Goal: Task Accomplishment & Management: Complete application form

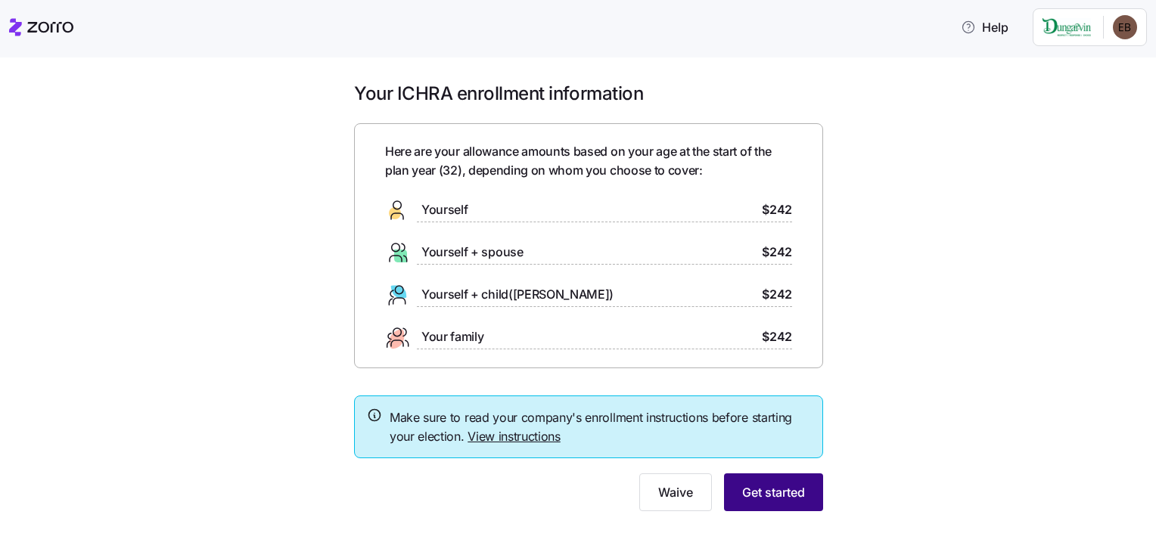
click at [759, 489] on span "Get started" at bounding box center [773, 492] width 63 height 18
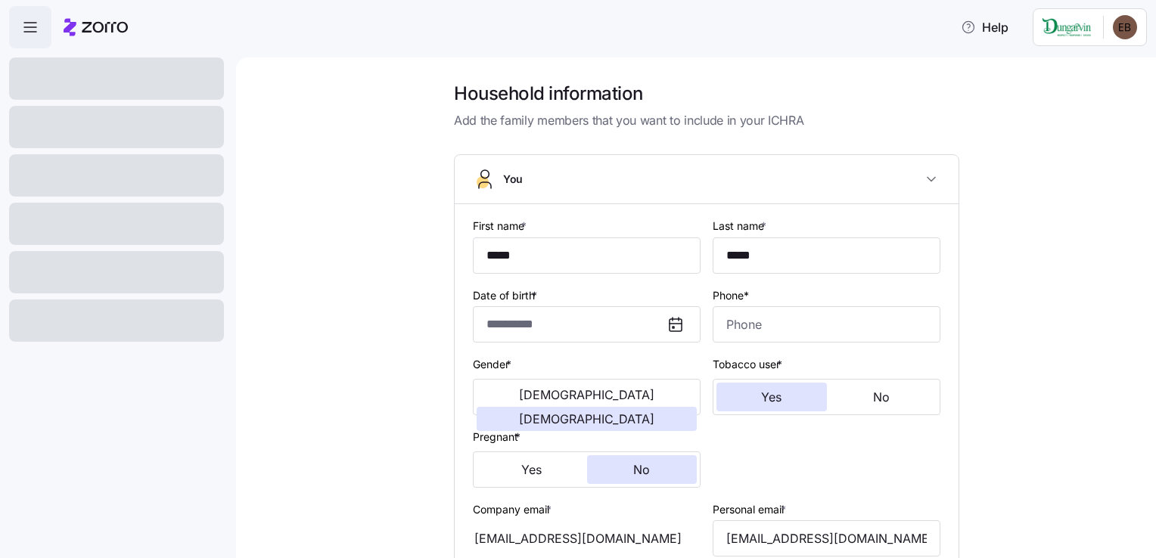
type input "**********"
type input "[PHONE_NUMBER]"
type input "[DEMOGRAPHIC_DATA] citizen"
type input "Single"
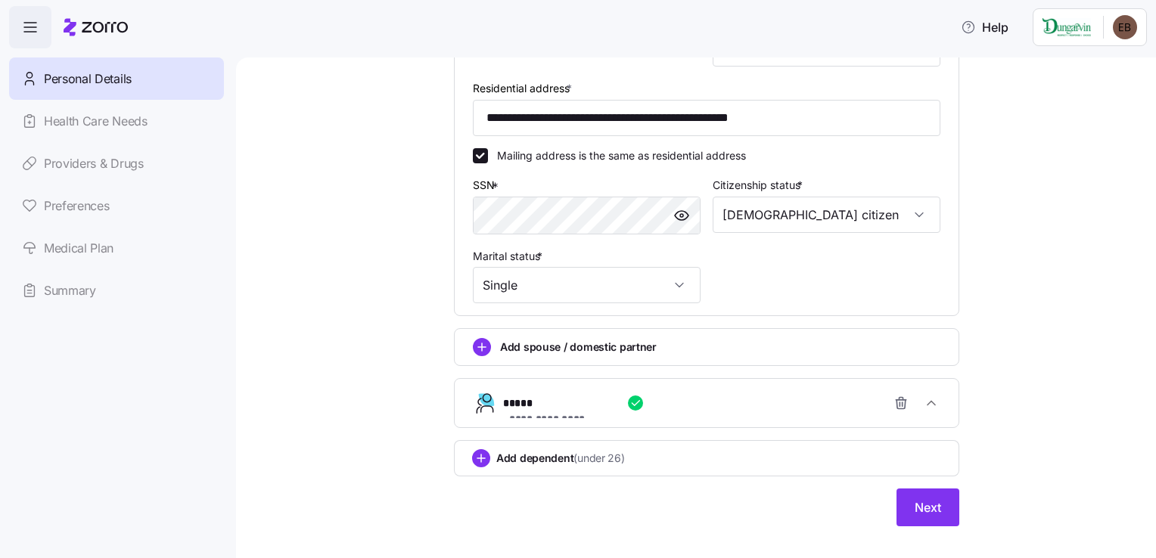
scroll to position [505, 0]
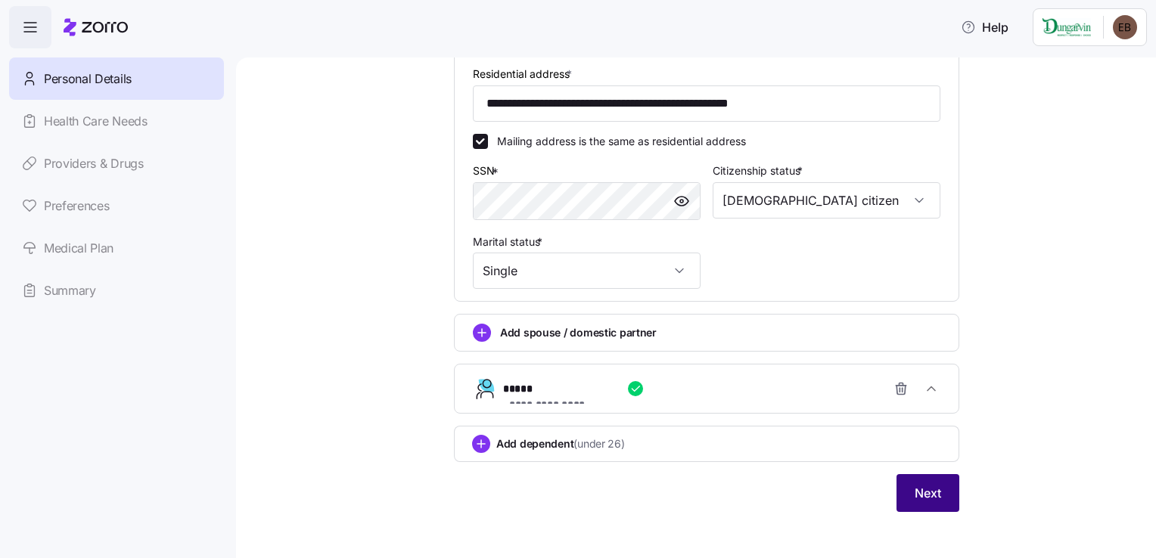
click at [921, 507] on button "Next" at bounding box center [927, 493] width 63 height 38
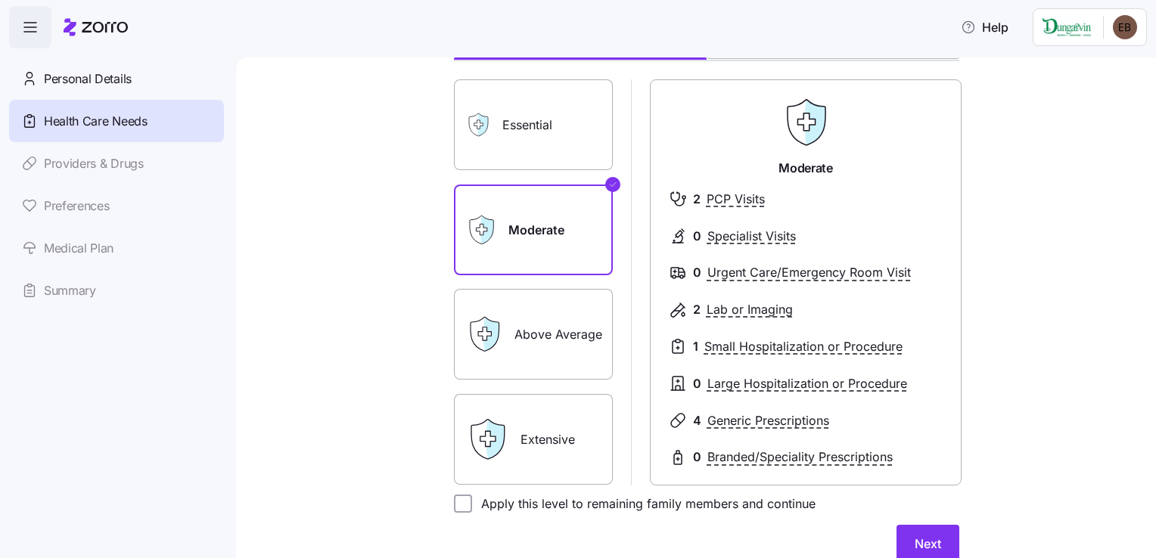
scroll to position [91, 0]
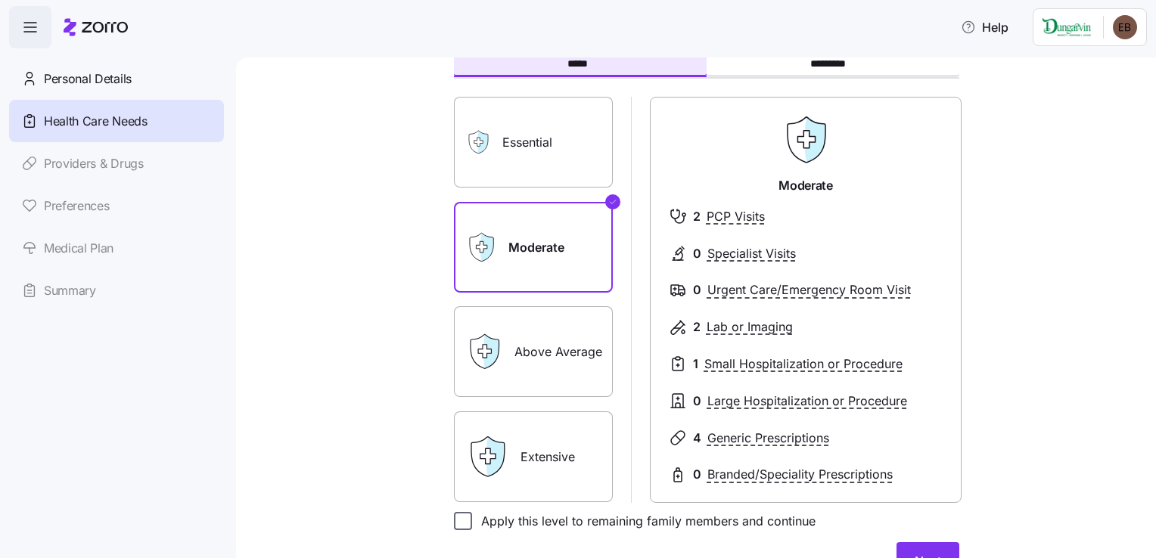
click at [457, 516] on input "Apply this level to remaining family members and continue" at bounding box center [463, 521] width 18 height 18
checkbox input "true"
click at [905, 547] on button "Next" at bounding box center [927, 561] width 63 height 38
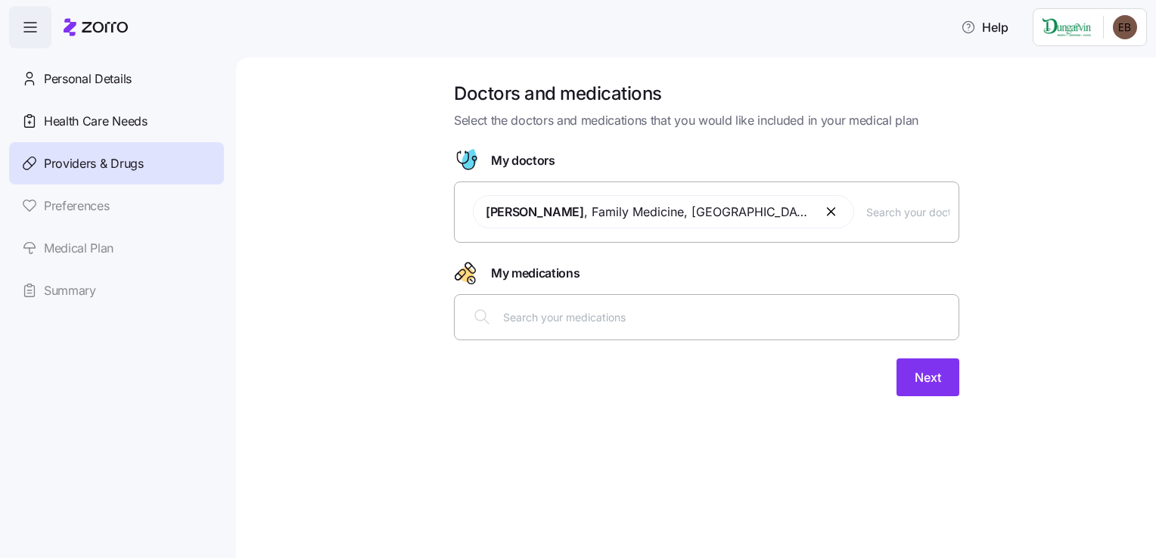
click at [823, 216] on button "button" at bounding box center [832, 212] width 18 height 18
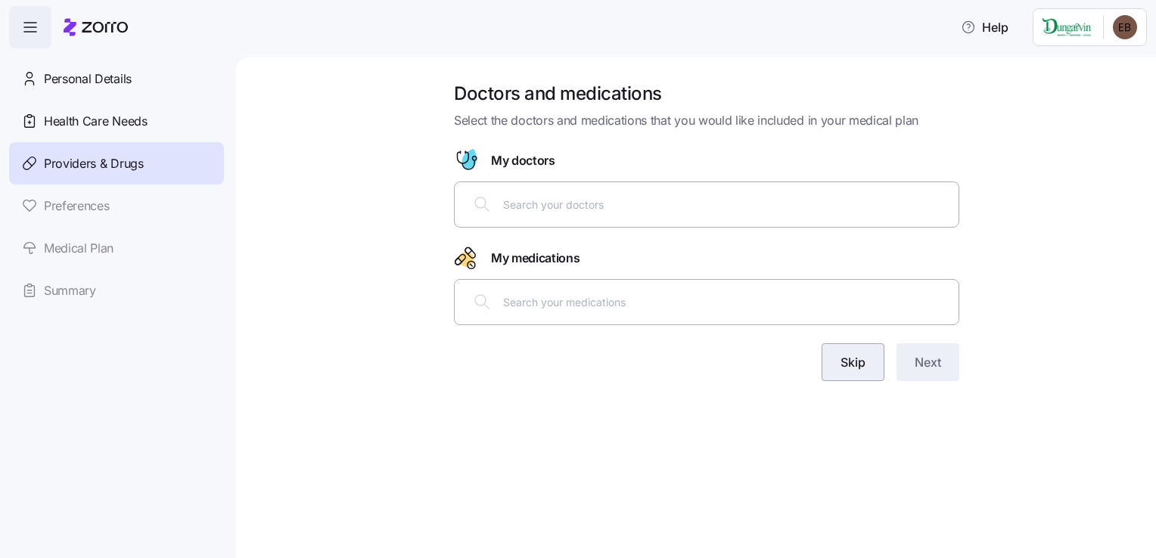
click at [825, 359] on button "Skip" at bounding box center [853, 362] width 63 height 38
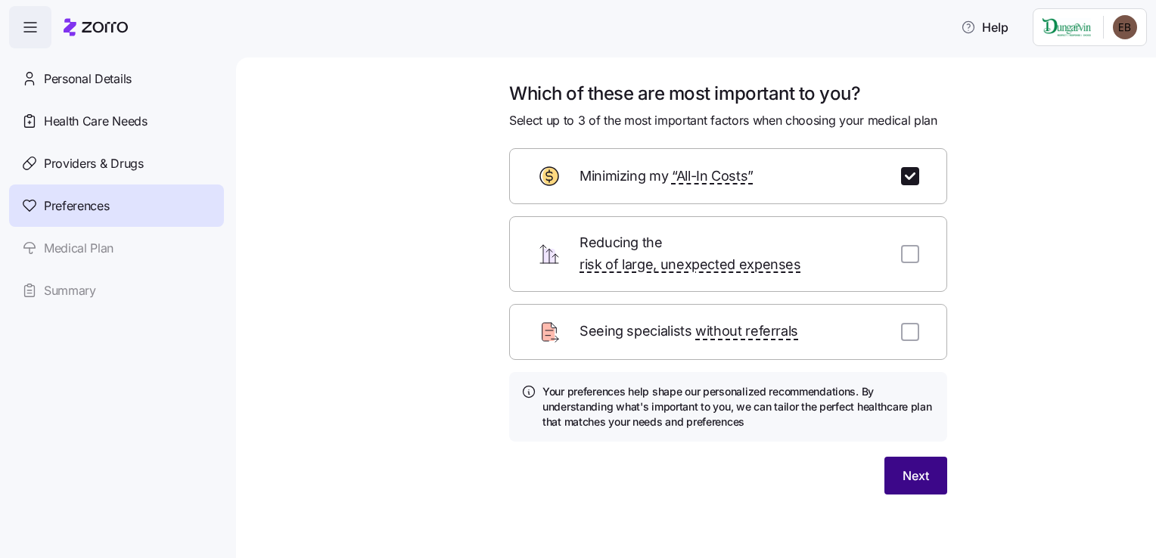
click at [915, 467] on span "Next" at bounding box center [916, 476] width 26 height 18
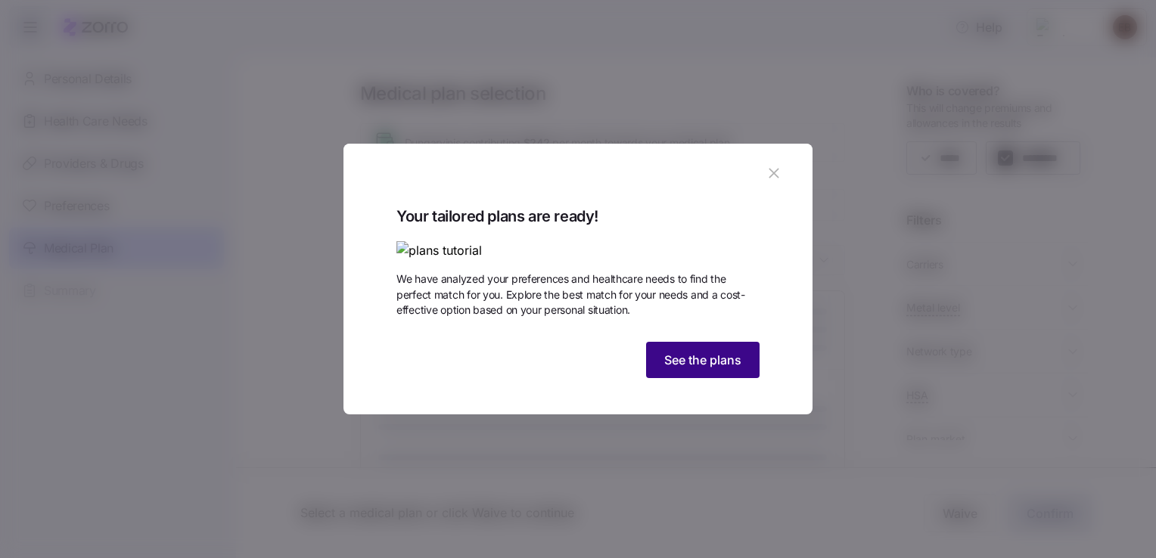
click at [719, 378] on button "See the plans" at bounding box center [702, 360] width 113 height 36
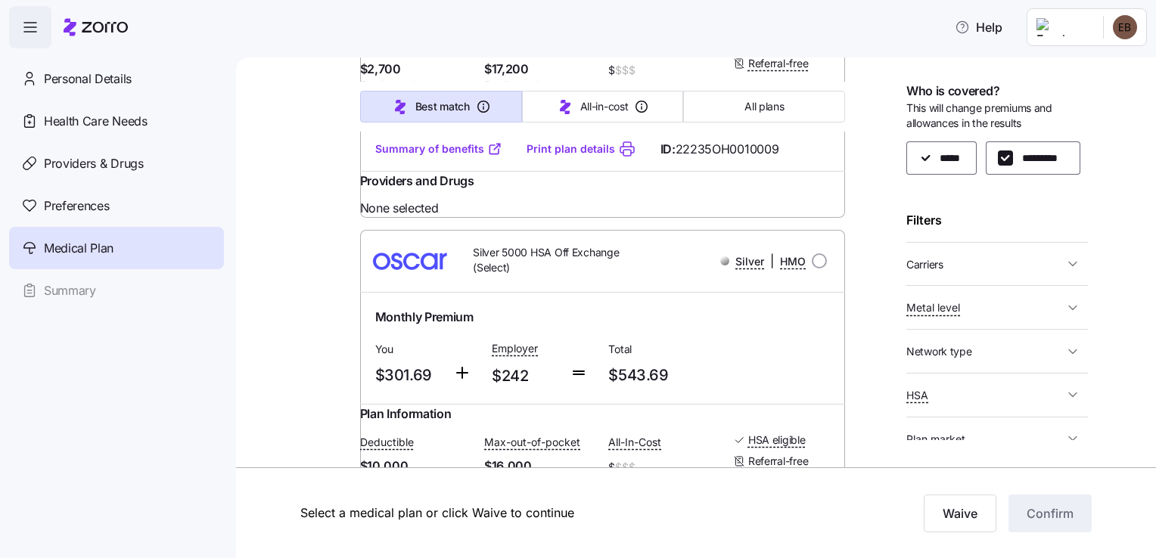
scroll to position [1617, 0]
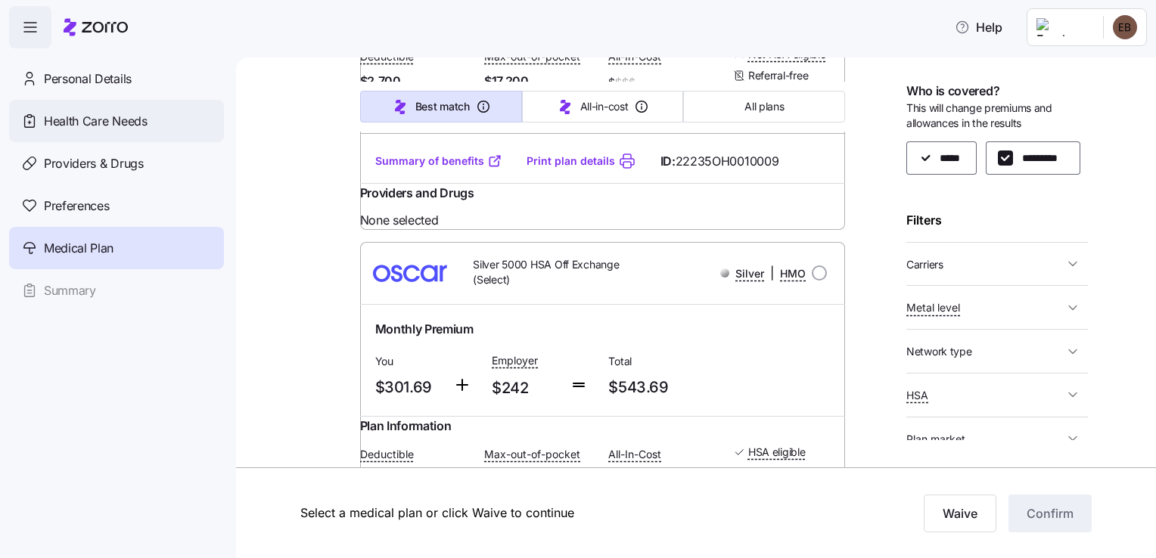
click at [78, 119] on span "Health Care Needs" at bounding box center [96, 121] width 104 height 19
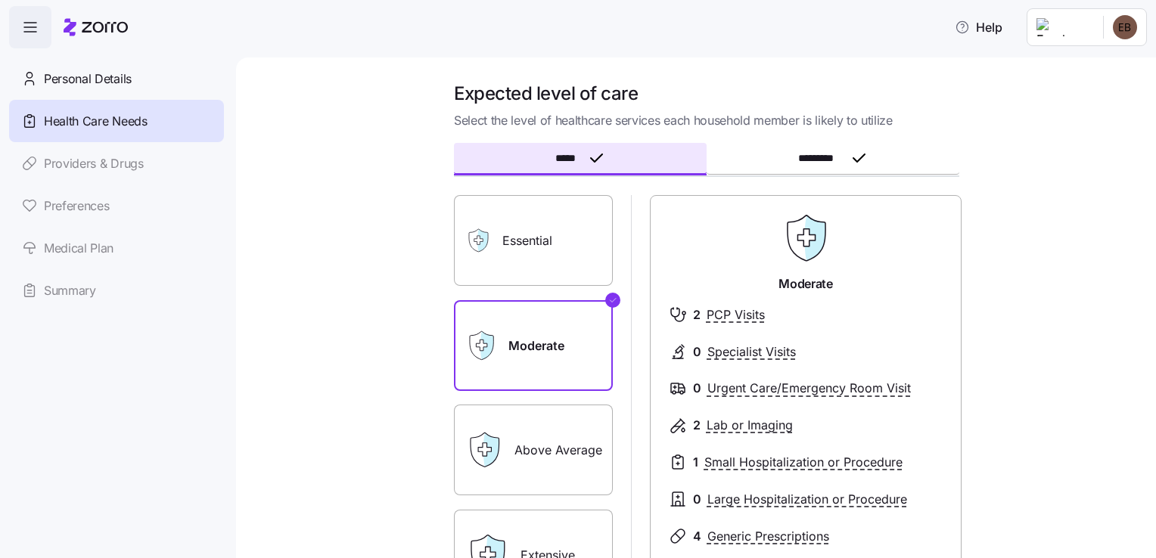
click at [508, 266] on label "Essential" at bounding box center [533, 240] width 159 height 91
click at [0, 0] on input "Essential" at bounding box center [0, 0] width 0 height 0
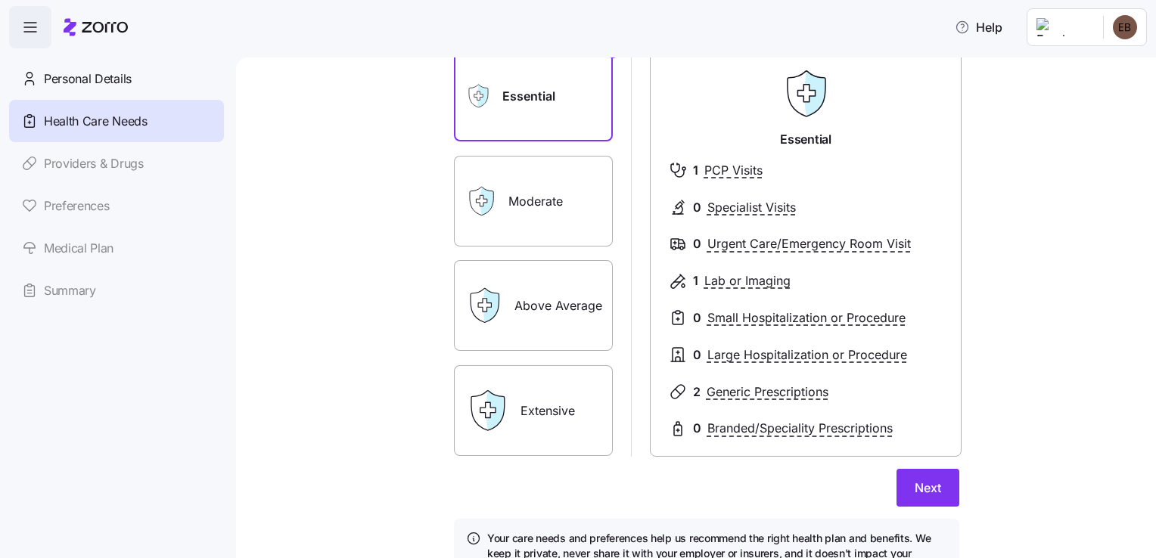
scroll to position [145, 0]
click at [915, 504] on button "Next" at bounding box center [927, 487] width 63 height 38
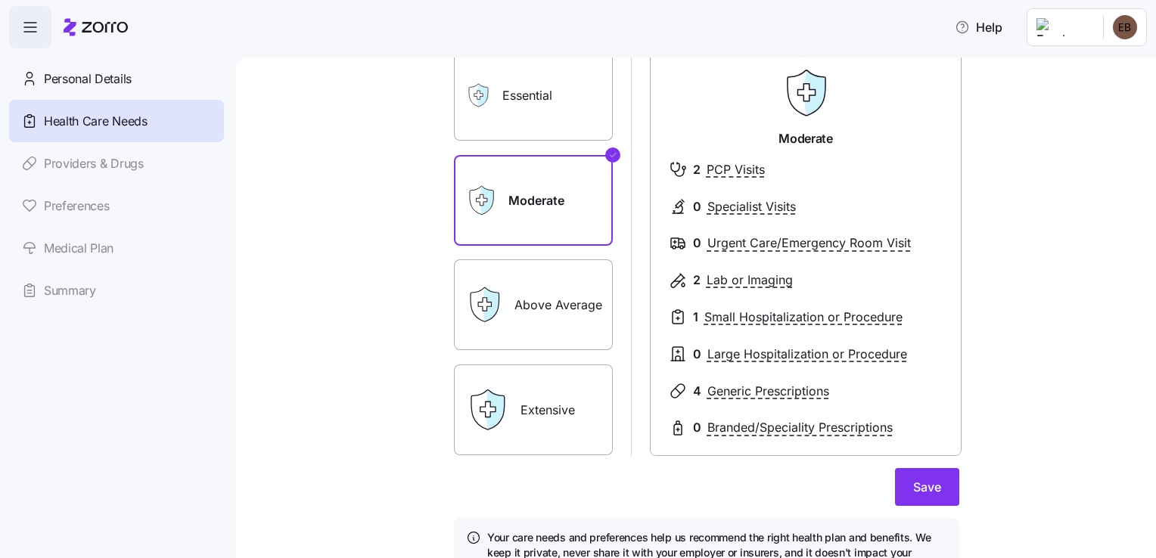
click at [509, 98] on label "Essential" at bounding box center [533, 95] width 159 height 91
click at [0, 0] on input "Essential" at bounding box center [0, 0] width 0 height 0
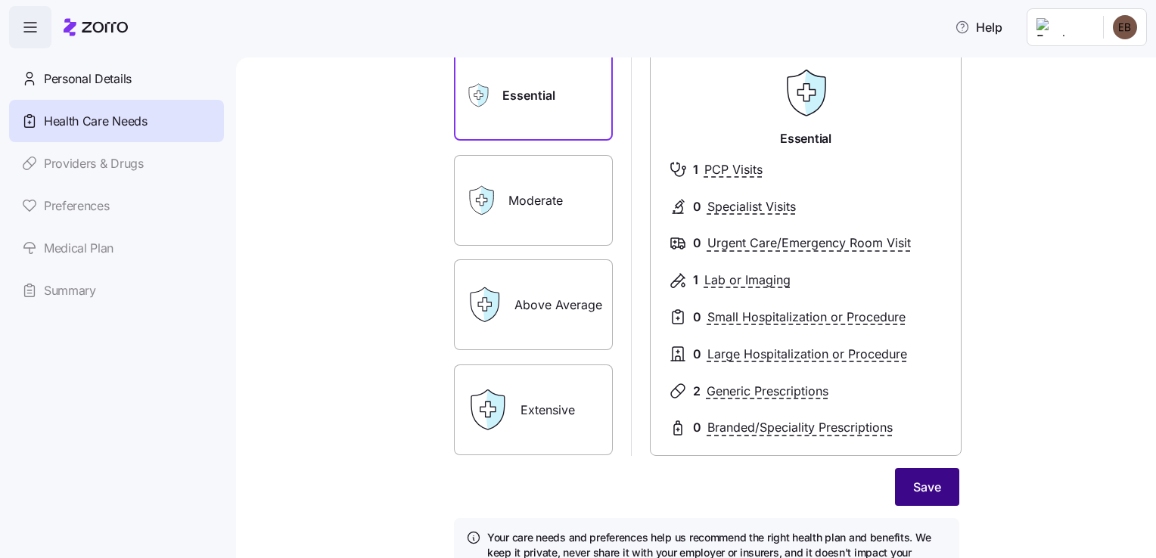
click at [911, 498] on button "Save" at bounding box center [927, 487] width 64 height 38
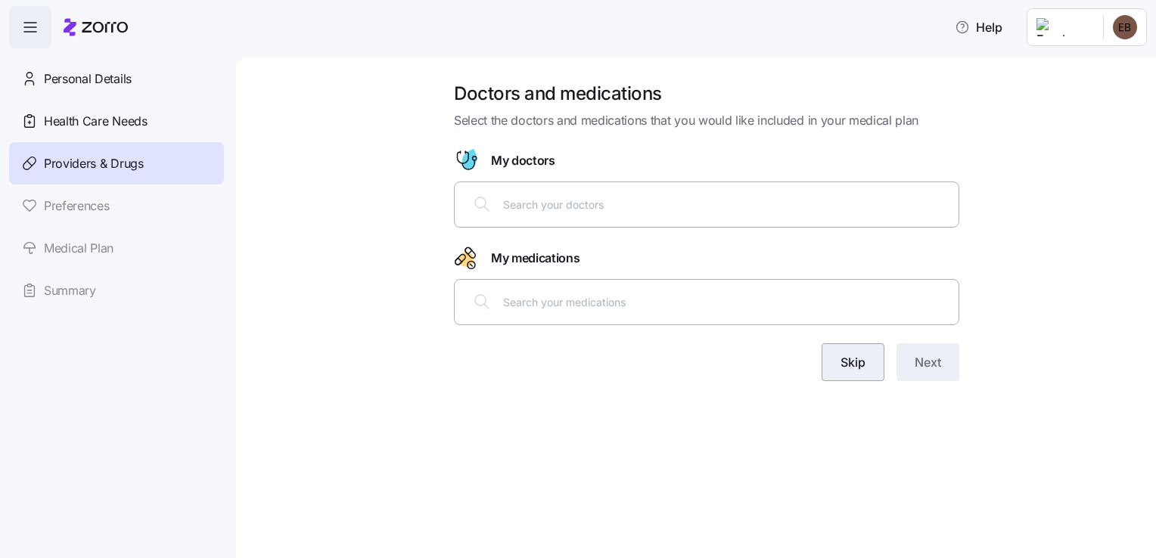
click at [856, 380] on button "Skip" at bounding box center [853, 362] width 63 height 38
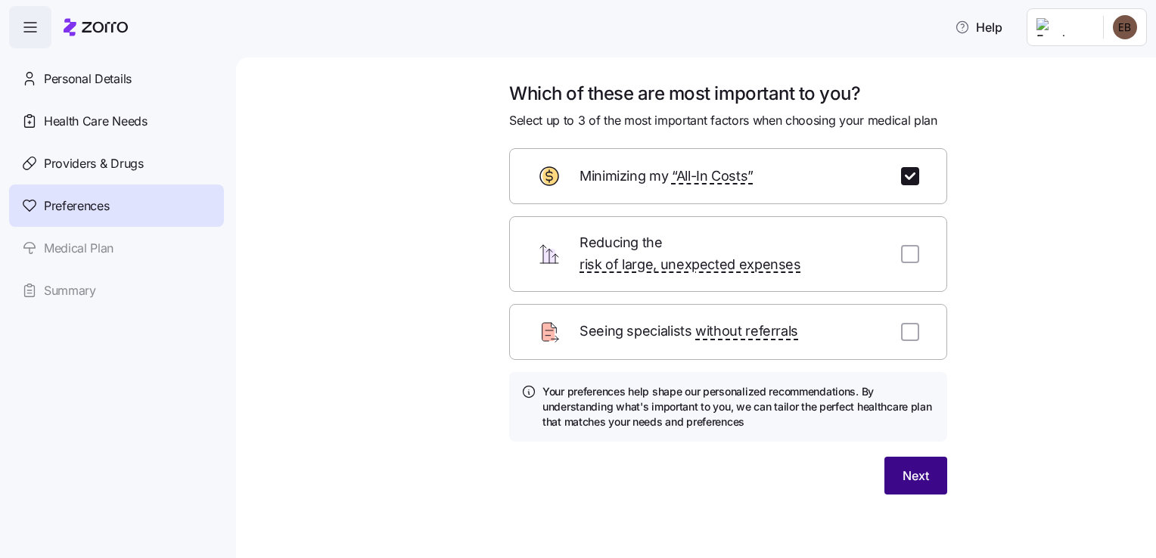
click at [925, 467] on span "Next" at bounding box center [916, 476] width 26 height 18
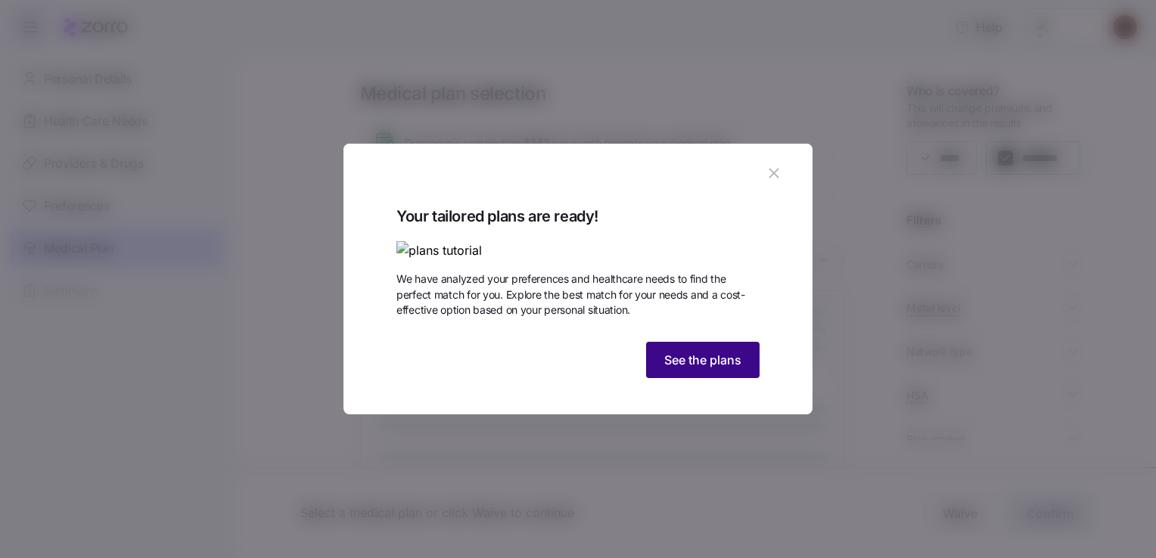
click at [704, 378] on button "See the plans" at bounding box center [702, 360] width 113 height 36
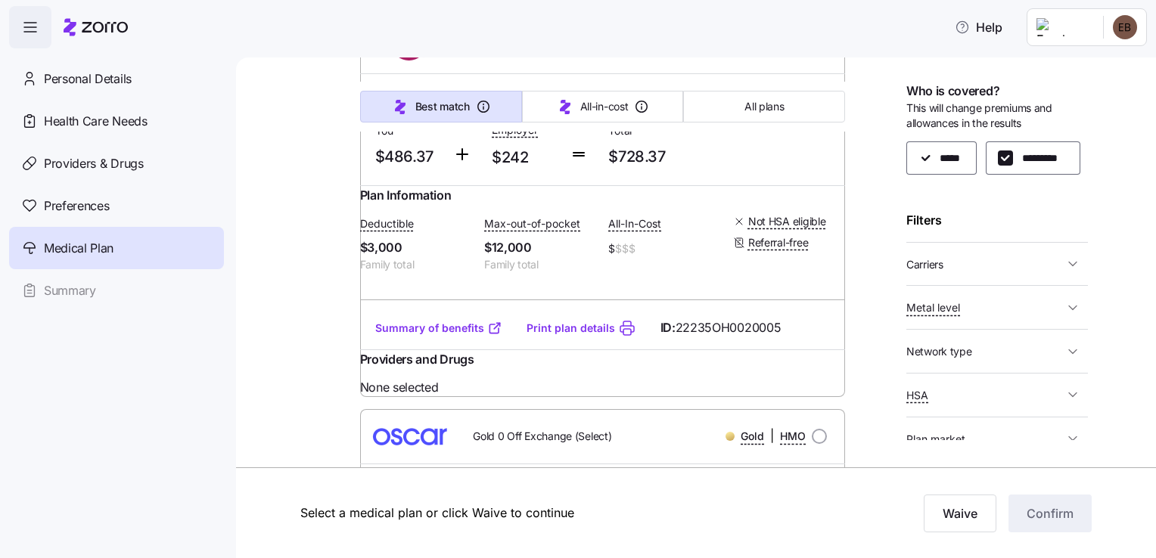
scroll to position [21114, 0]
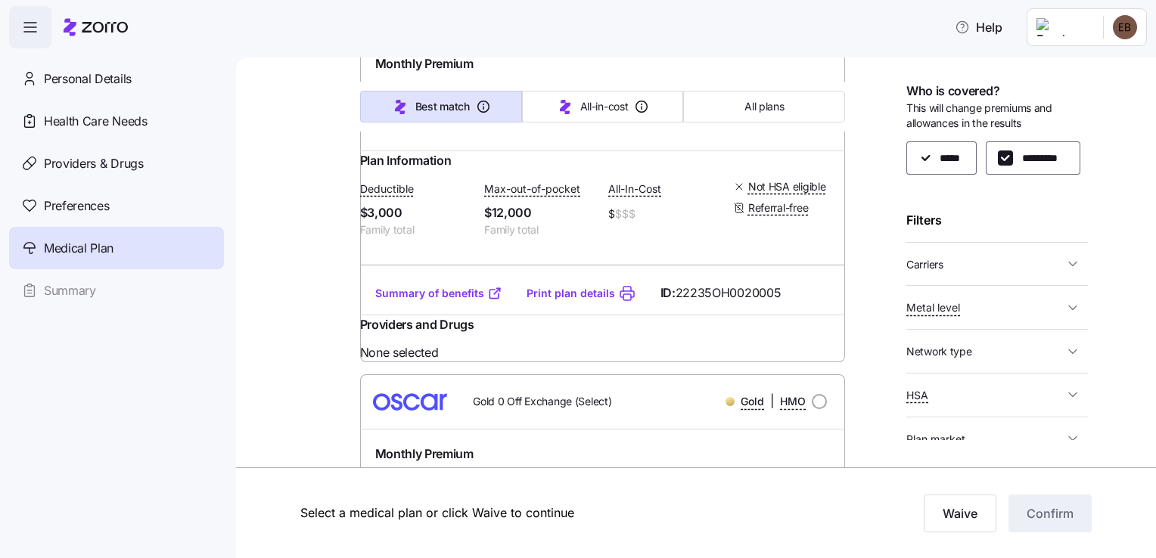
drag, startPoint x: 117, startPoint y: 134, endPoint x: 239, endPoint y: 150, distance: 122.8
click at [117, 134] on div "Health Care Needs" at bounding box center [116, 121] width 215 height 42
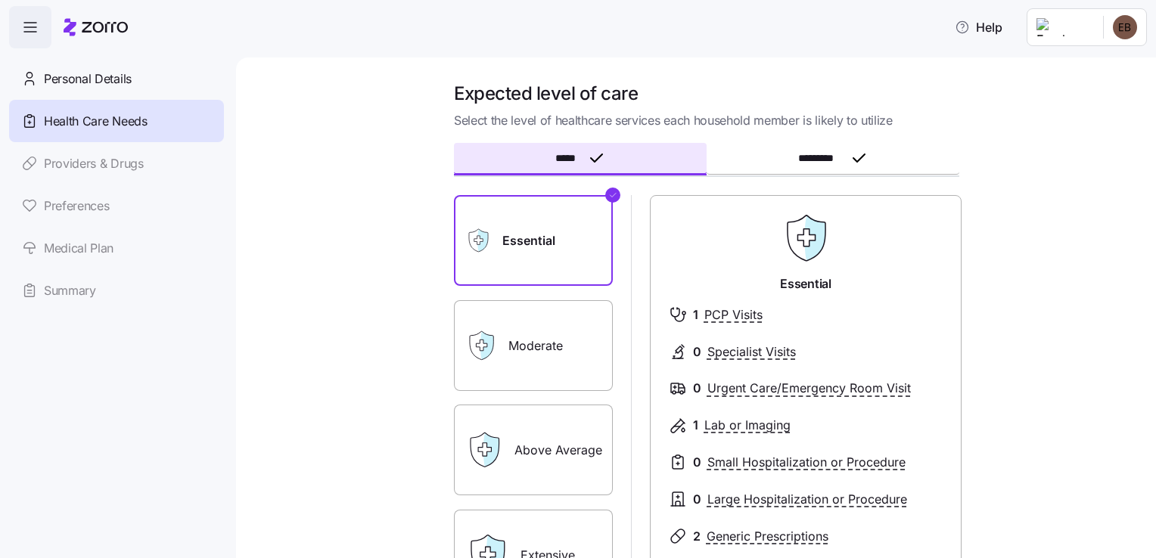
click at [547, 340] on label "Moderate" at bounding box center [533, 345] width 159 height 91
click at [0, 0] on input "Moderate" at bounding box center [0, 0] width 0 height 0
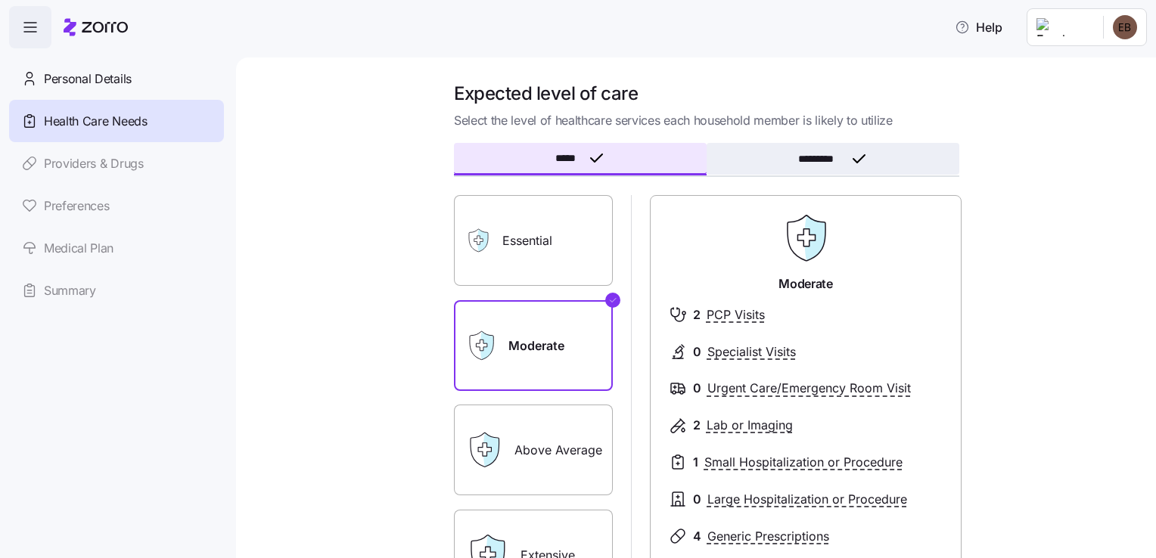
click at [788, 160] on button "*********" at bounding box center [833, 159] width 253 height 32
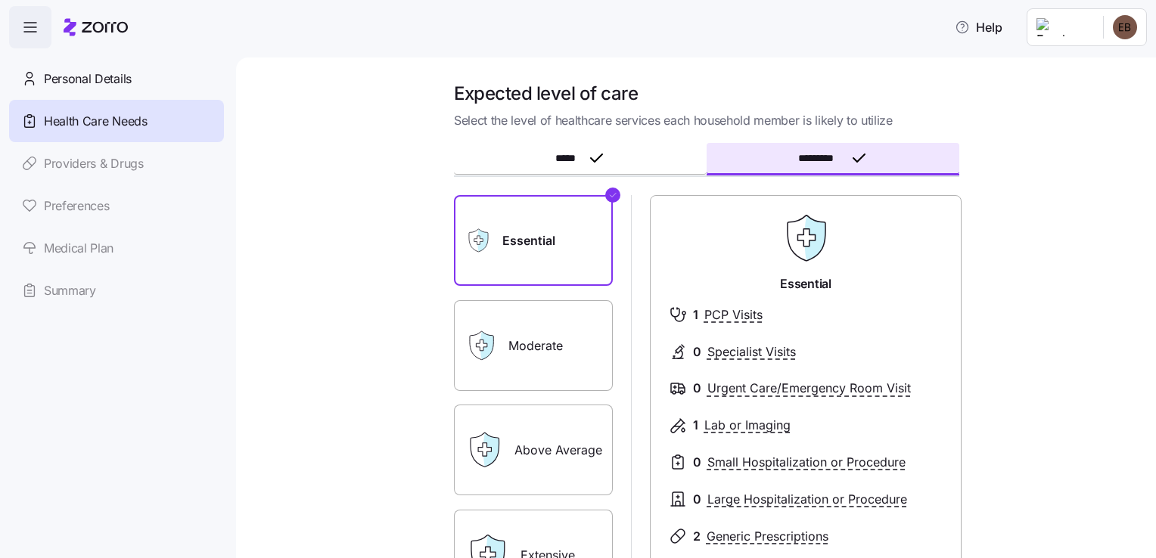
click at [506, 362] on label "Moderate" at bounding box center [533, 345] width 159 height 91
click at [0, 0] on input "Moderate" at bounding box center [0, 0] width 0 height 0
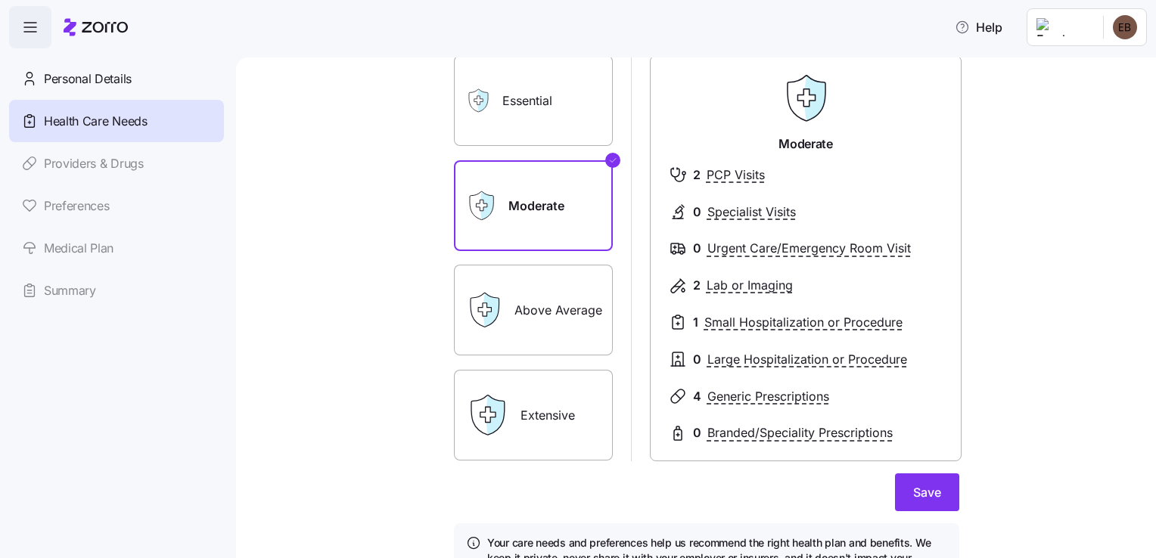
scroll to position [147, 0]
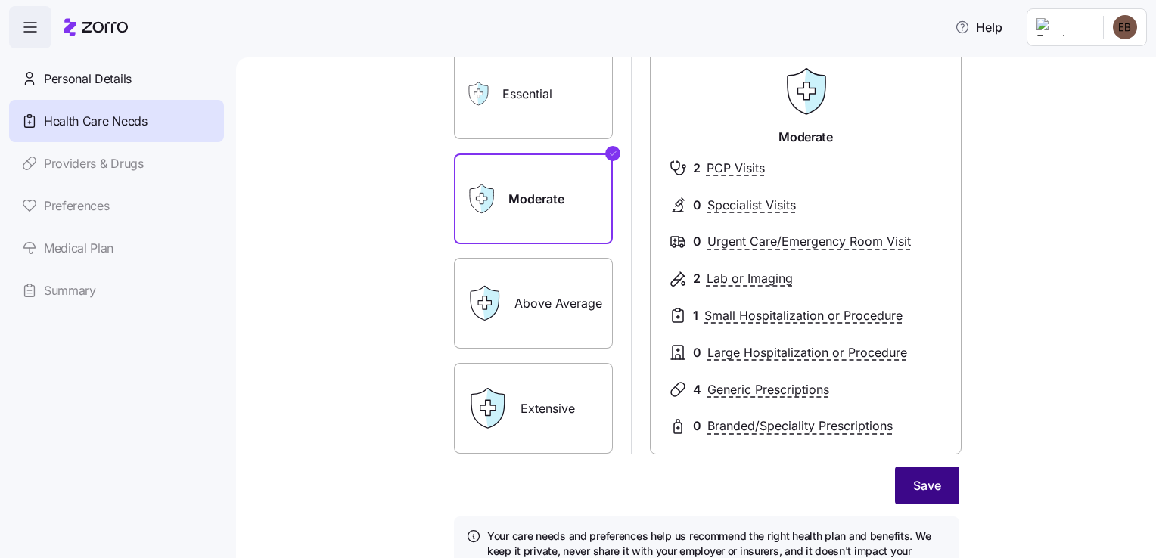
click at [933, 486] on span "Save" at bounding box center [927, 486] width 28 height 18
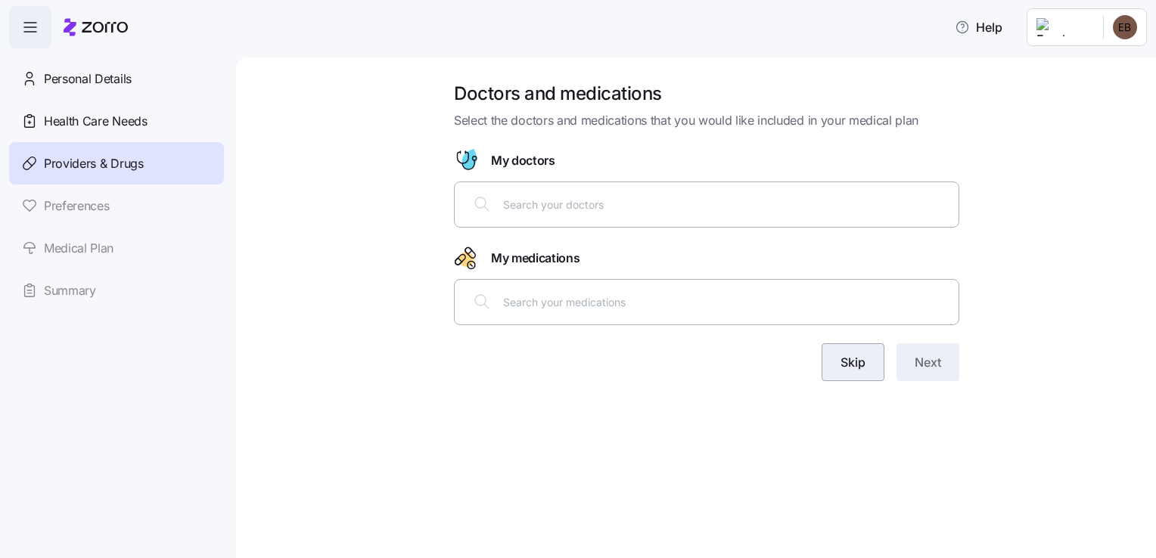
click at [863, 356] on span "Skip" at bounding box center [852, 362] width 25 height 18
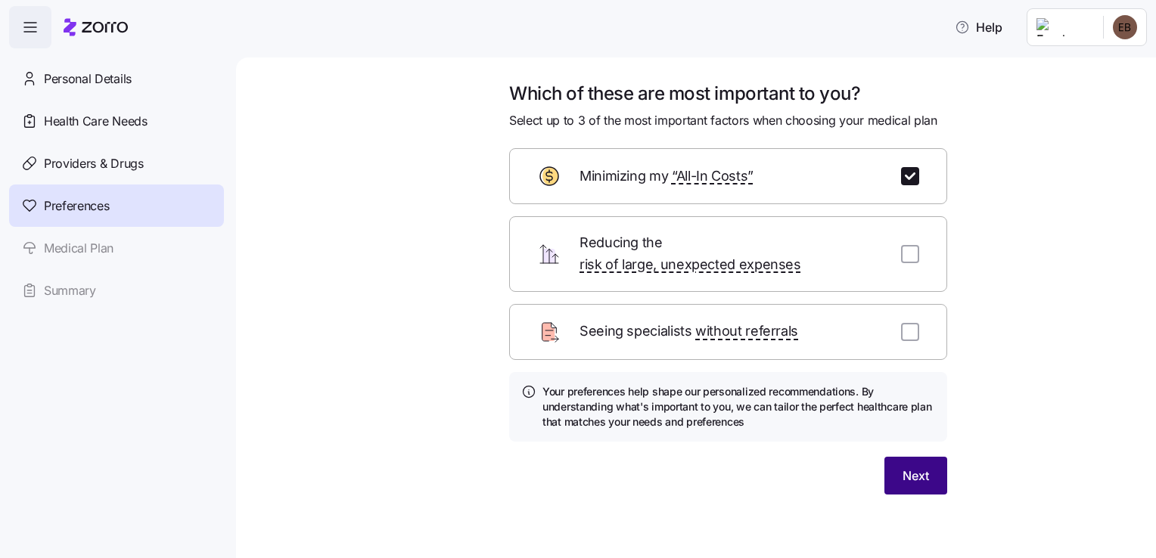
click at [899, 459] on button "Next" at bounding box center [915, 476] width 63 height 38
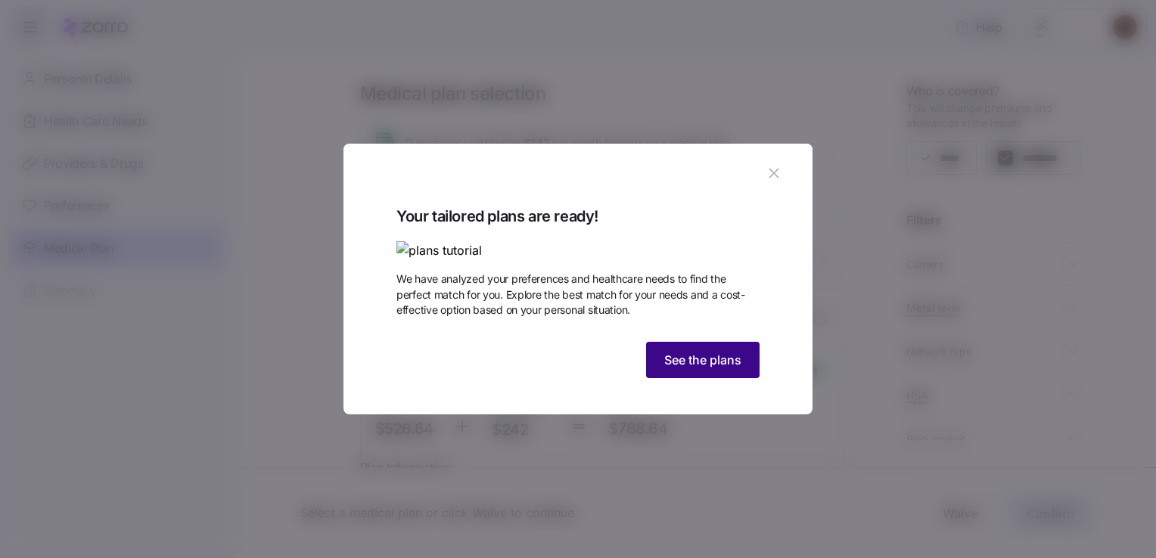
click at [679, 369] on span "See the plans" at bounding box center [702, 360] width 77 height 18
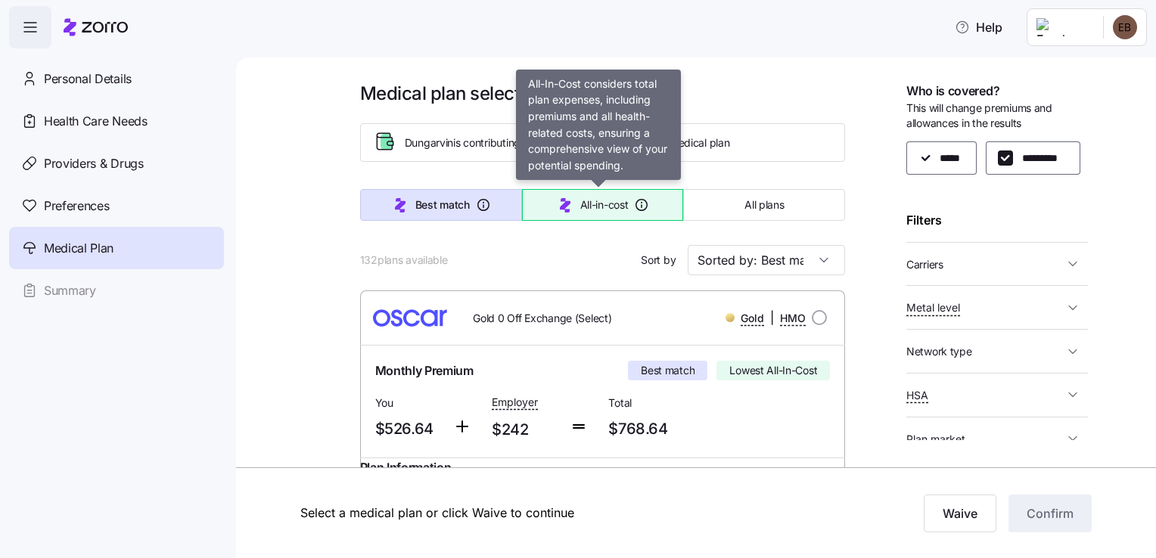
click at [602, 213] on button "All-in-cost" at bounding box center [603, 205] width 162 height 32
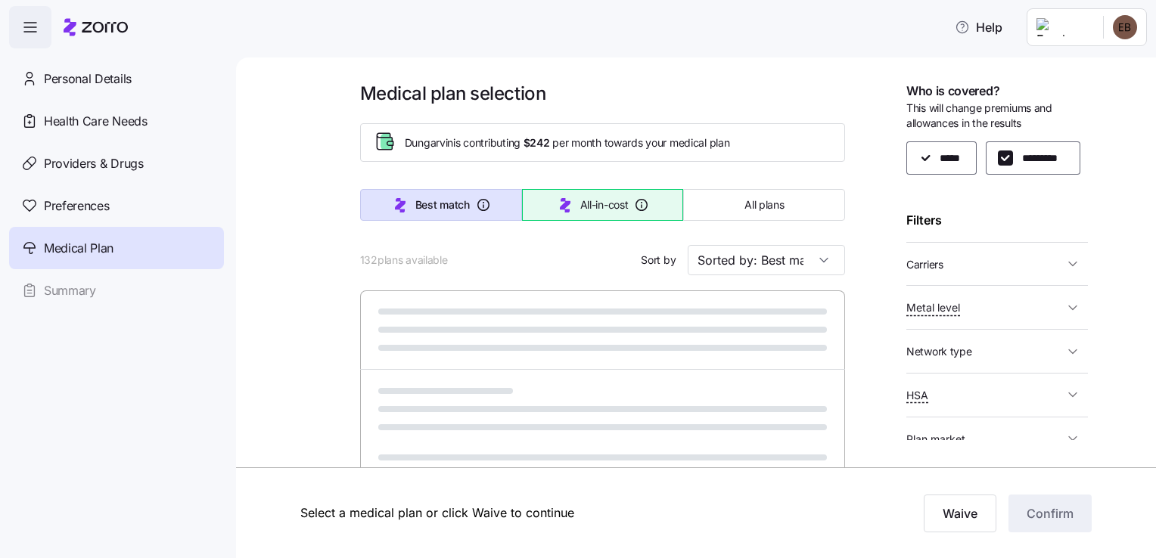
type input "Sorted by: All-in-cost"
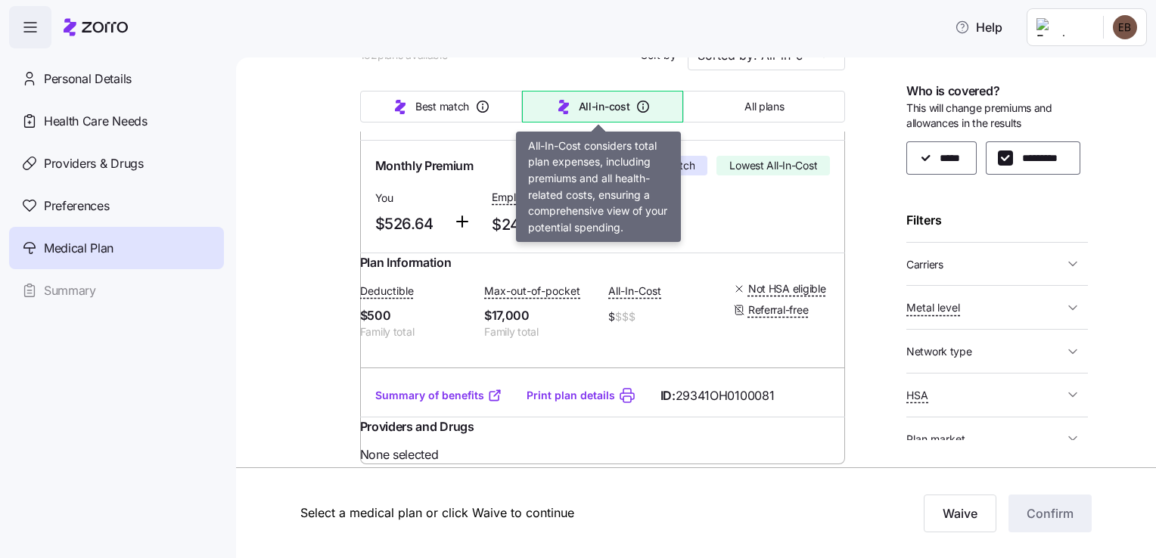
scroll to position [272, 0]
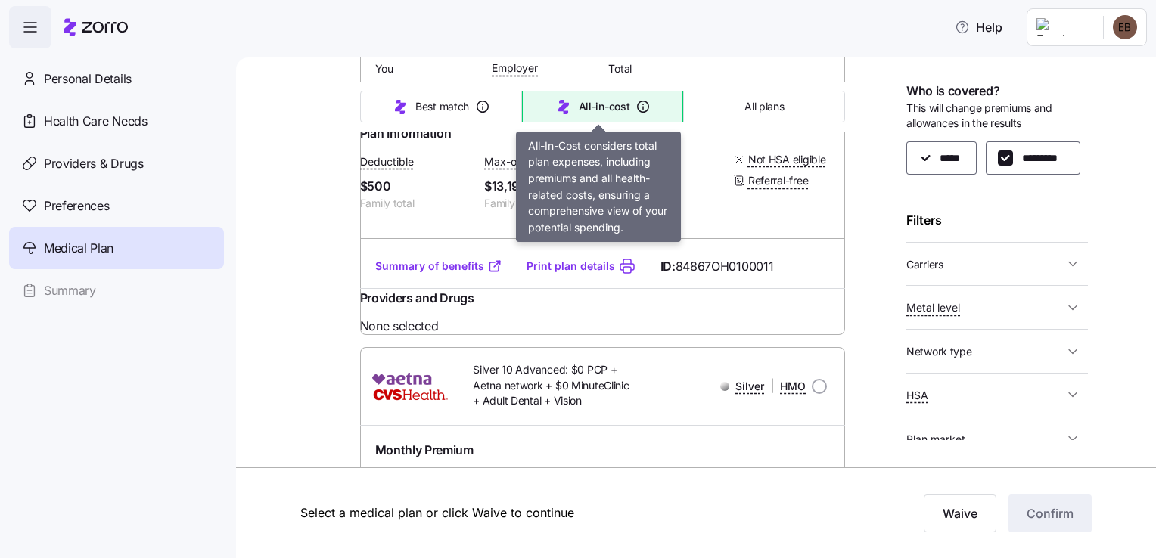
scroll to position [31743, 0]
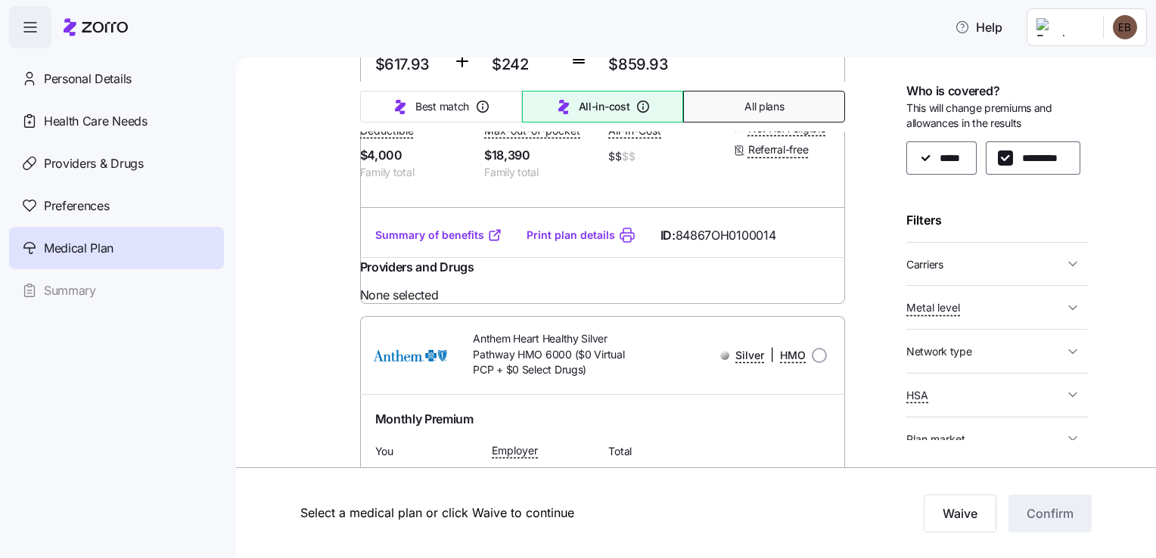
click at [762, 101] on span "All plans" at bounding box center [763, 106] width 39 height 15
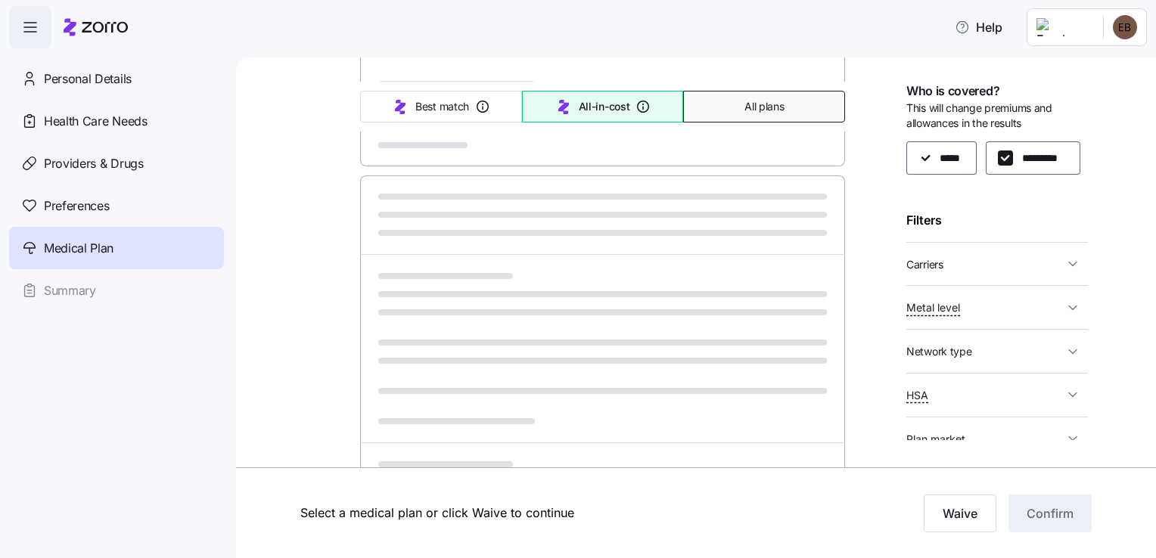
scroll to position [788, 0]
type input "Sorted by: Premium"
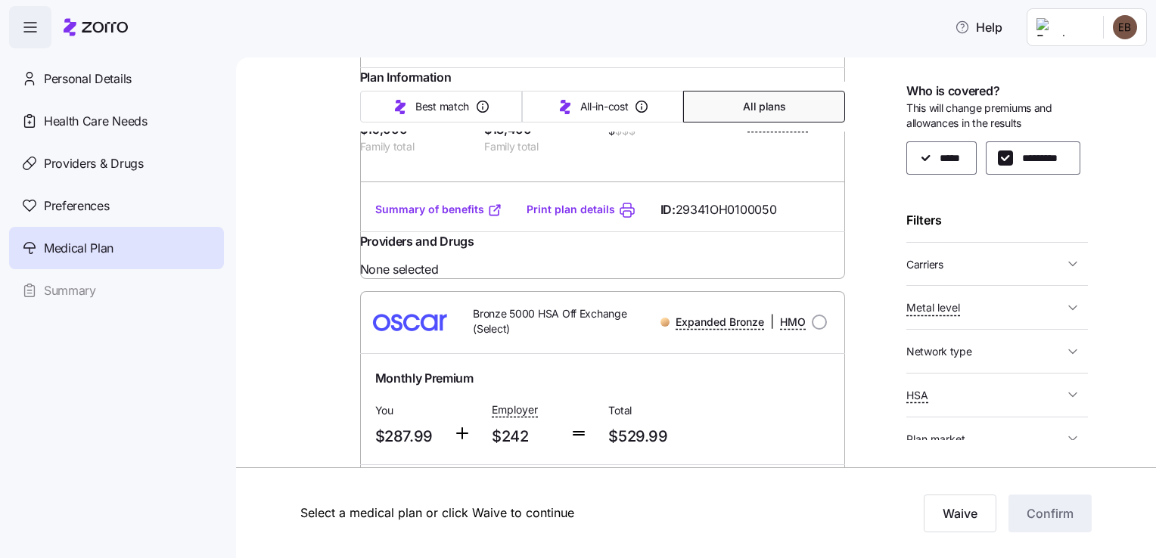
scroll to position [19990, 0]
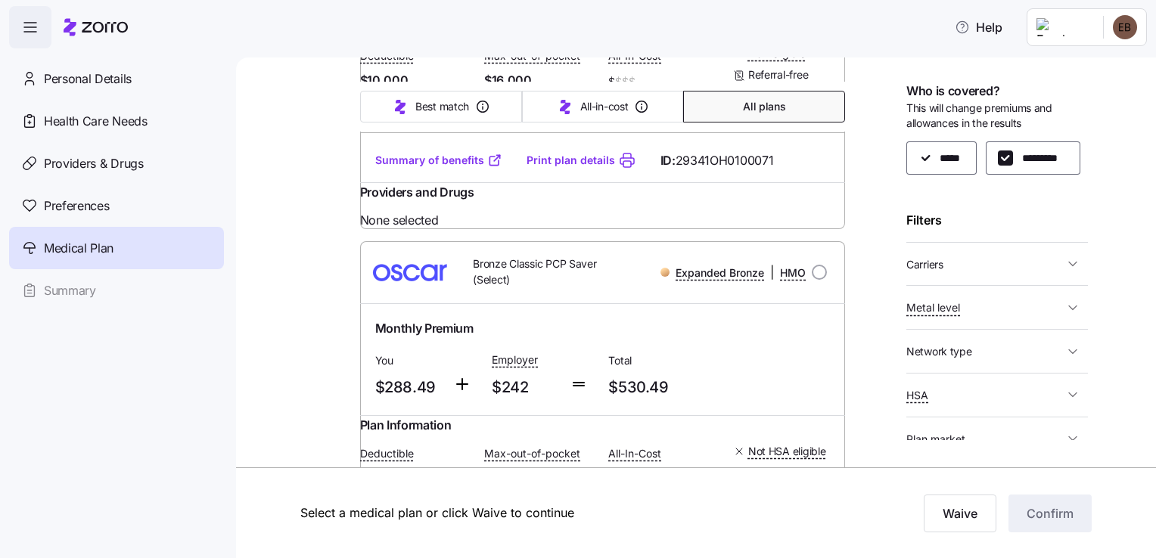
scroll to position [0, 0]
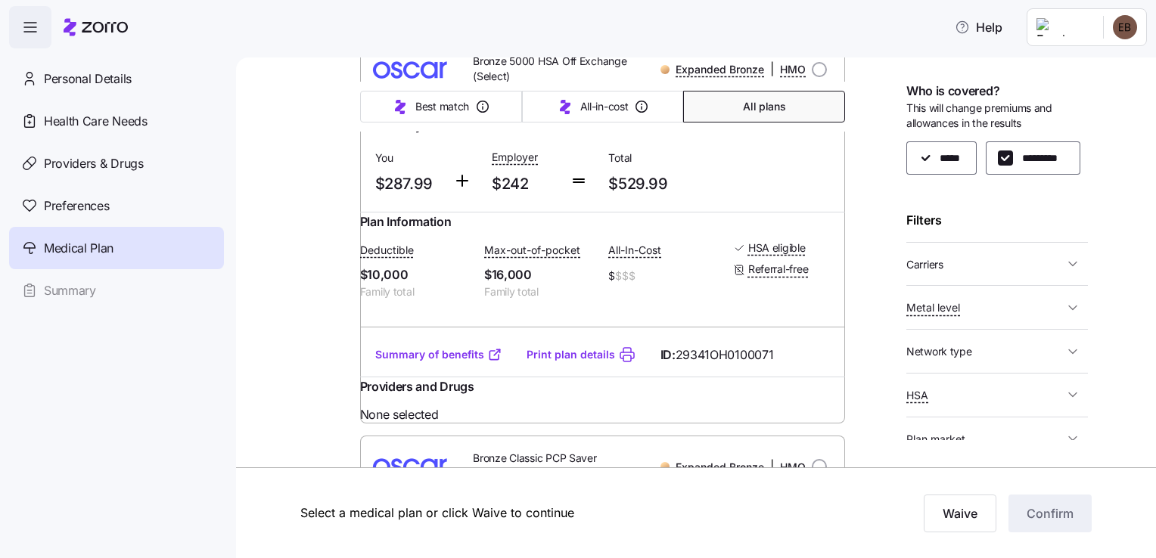
scroll to position [1089, 0]
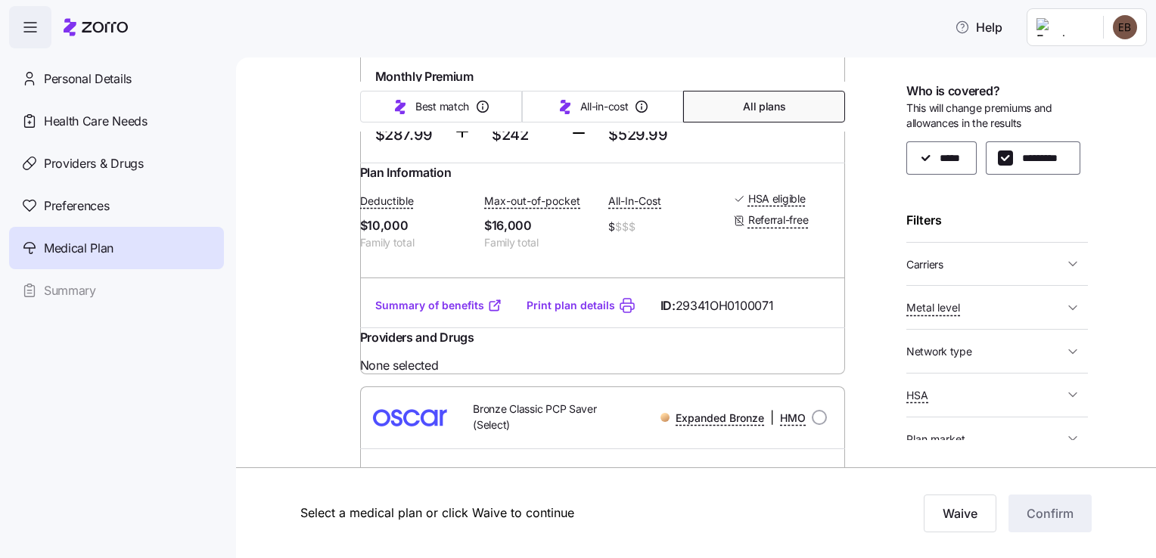
click at [393, 313] on link "Summary of benefits" at bounding box center [438, 305] width 127 height 15
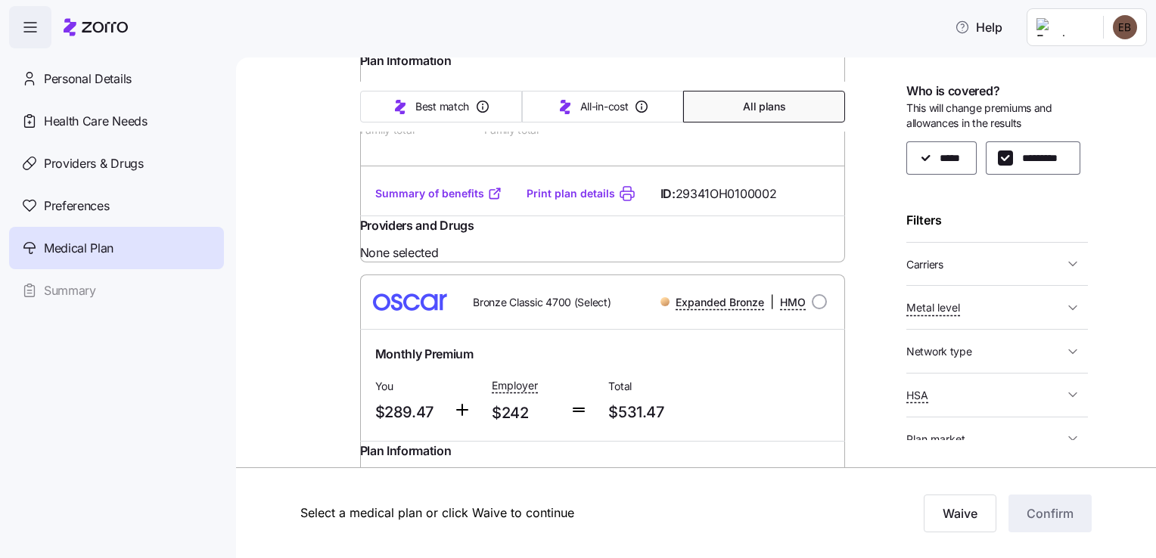
scroll to position [1604, 0]
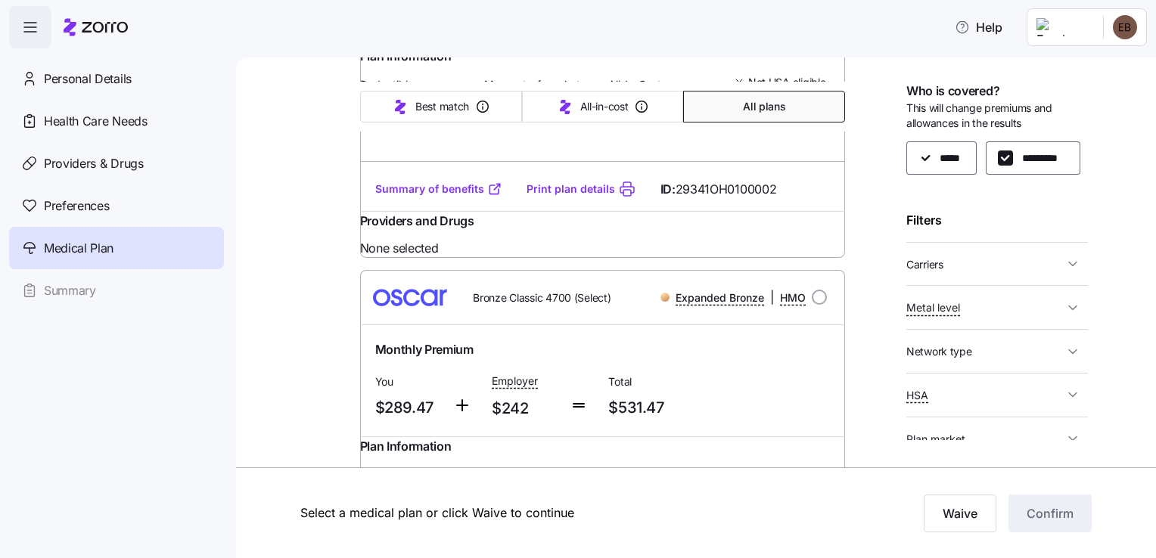
click at [421, 197] on link "Summary of benefits" at bounding box center [438, 189] width 127 height 15
click at [703, 31] on span "$530.49" at bounding box center [660, 18] width 104 height 25
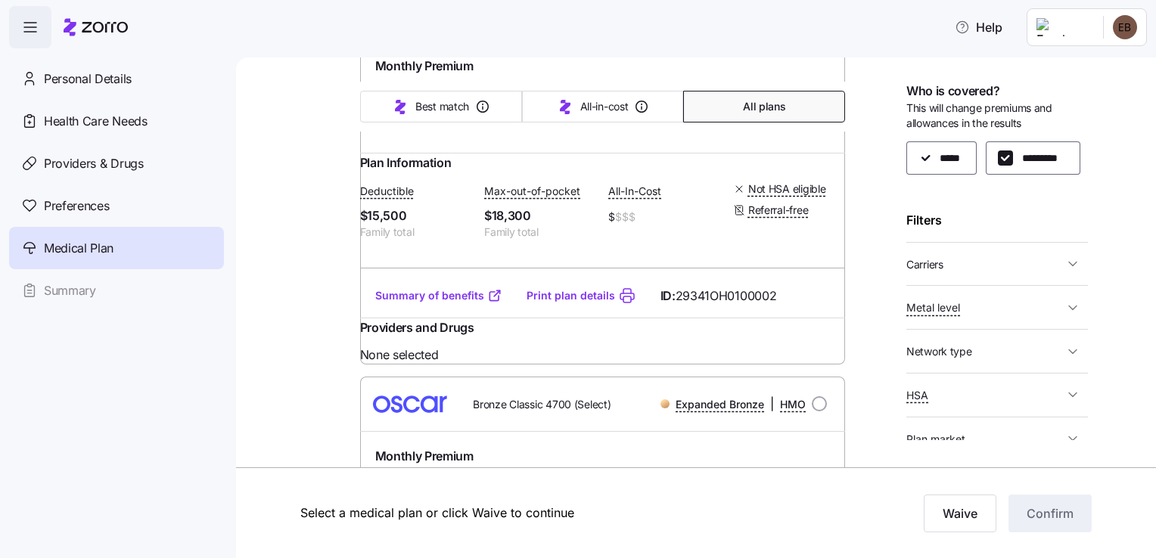
scroll to position [1483, 0]
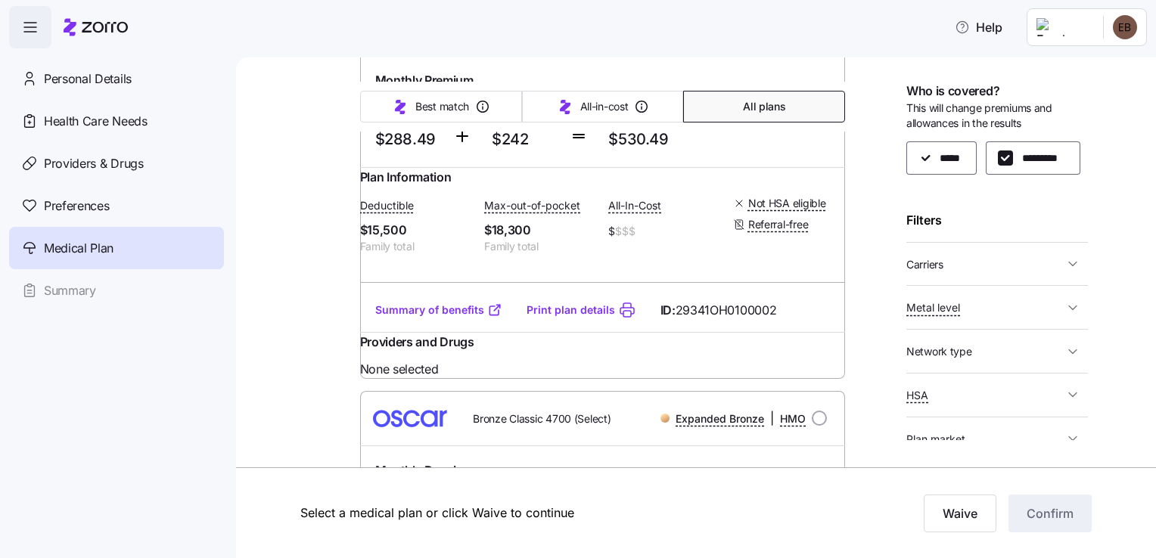
click at [816, 32] on input "radio" at bounding box center [819, 24] width 15 height 15
radio input "true"
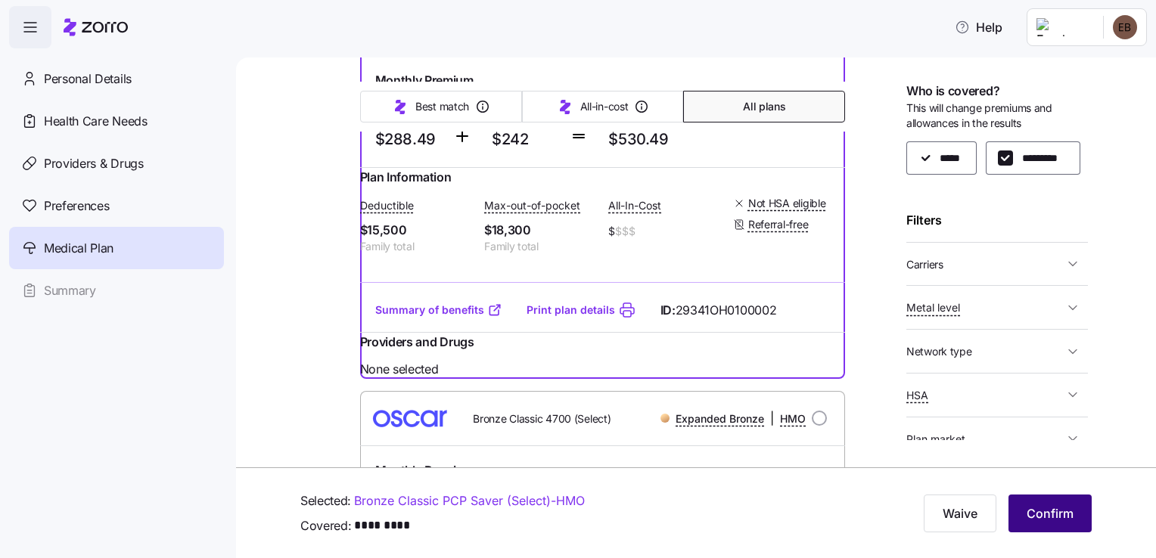
click at [1042, 514] on span "Confirm" at bounding box center [1050, 514] width 47 height 18
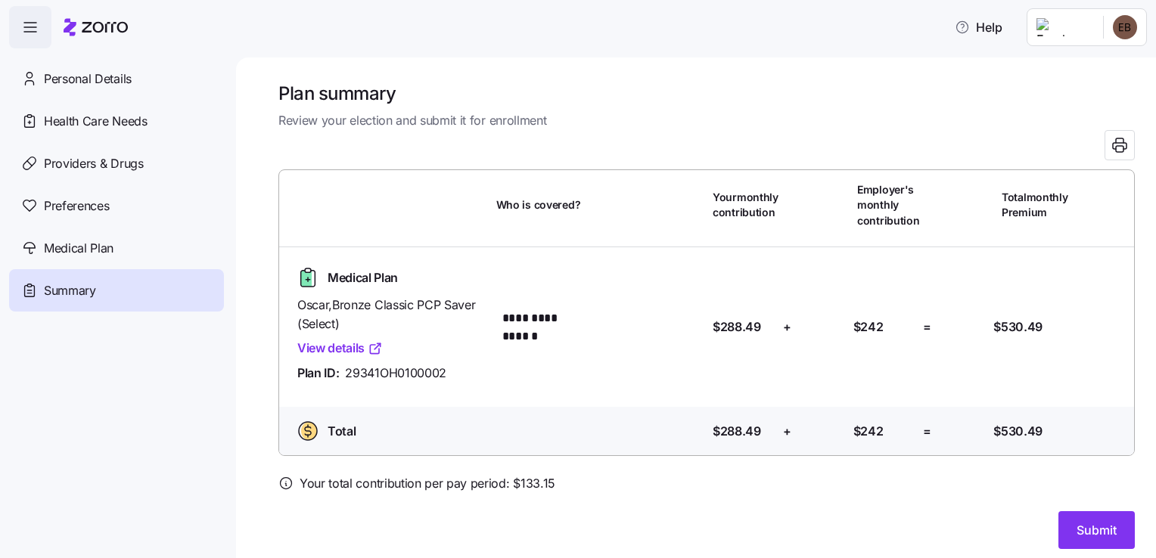
scroll to position [8, 0]
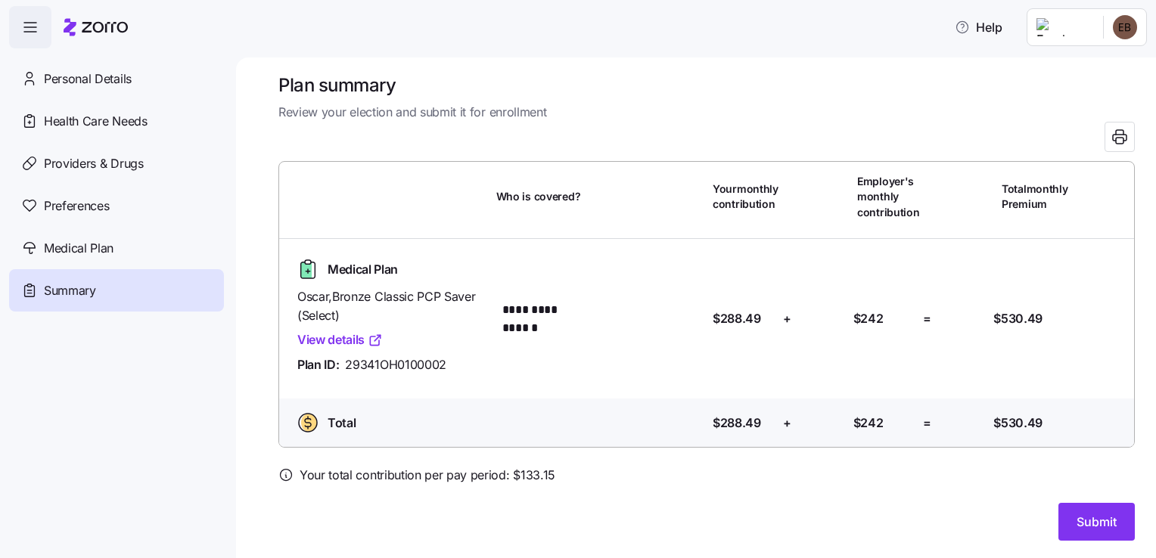
click at [284, 474] on icon at bounding box center [285, 475] width 15 height 15
click at [1077, 519] on span "Submit" at bounding box center [1097, 522] width 40 height 18
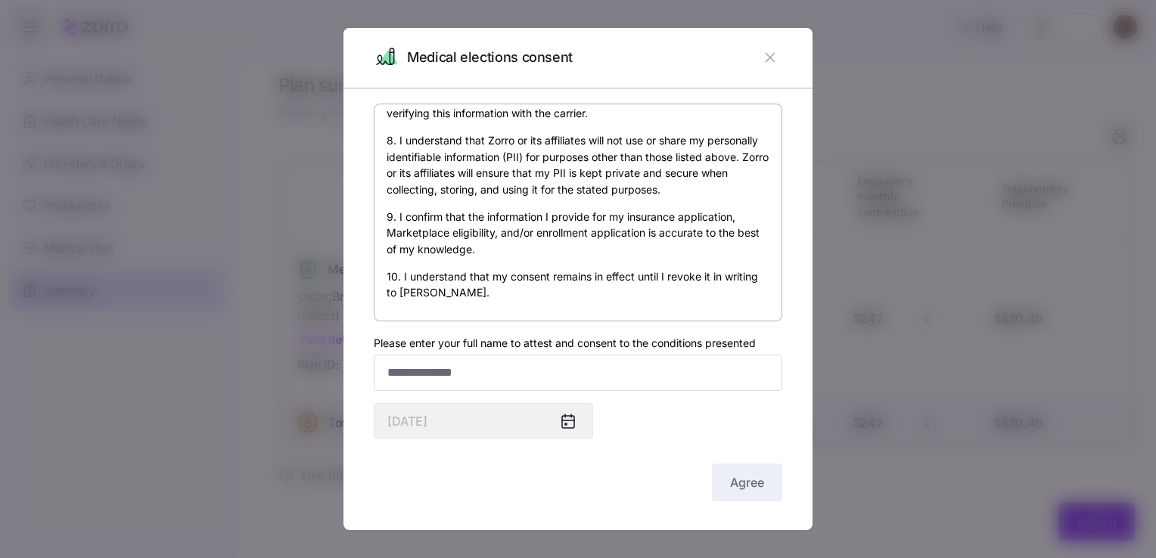
scroll to position [935, 0]
click at [614, 364] on input "Please enter your full name to attest and consent to the conditions presented" at bounding box center [578, 373] width 409 height 36
type input "**********"
click at [720, 465] on button "Agree" at bounding box center [747, 483] width 70 height 38
